Goal: Transaction & Acquisition: Purchase product/service

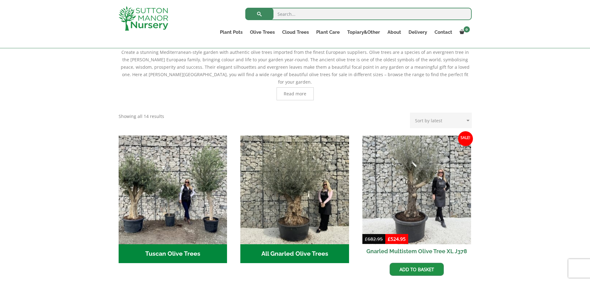
scroll to position [142, 0]
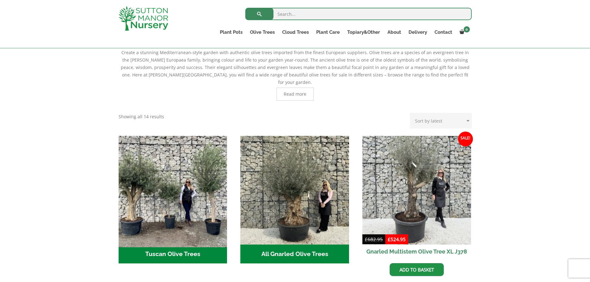
click at [192, 182] on img "Visit product category Tuscan Olive Trees" at bounding box center [173, 190] width 114 height 114
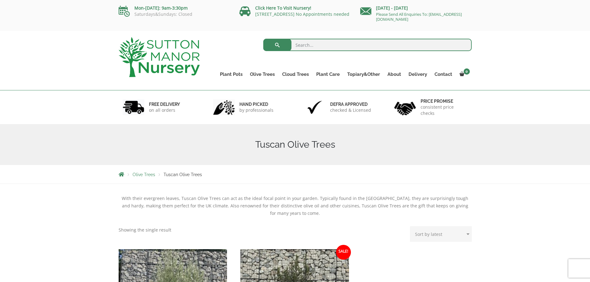
click at [343, 42] on input "search" at bounding box center [367, 45] width 208 height 12
type input "olive"
click at [263, 39] on button "submit" at bounding box center [277, 45] width 28 height 12
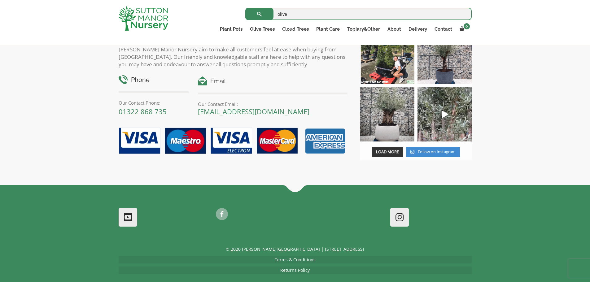
scroll to position [2739, 0]
